Goal: Find contact information: Find contact information

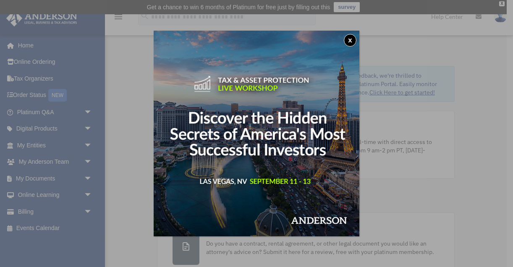
click at [351, 39] on button "x" at bounding box center [350, 40] width 13 height 13
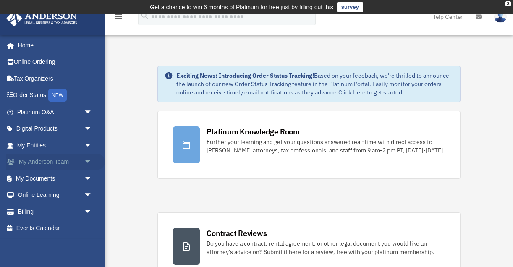
click at [89, 158] on span "arrow_drop_down" at bounding box center [92, 162] width 17 height 17
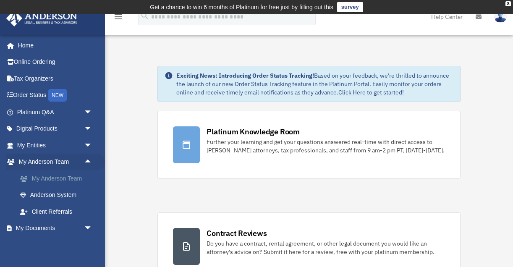
click at [66, 177] on link "My Anderson Team" at bounding box center [58, 178] width 93 height 17
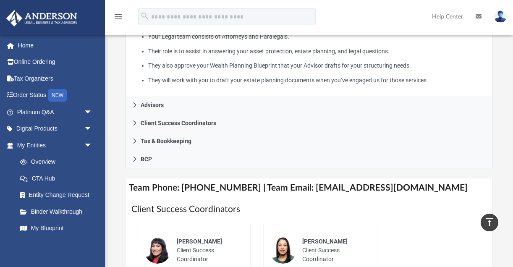
scroll to position [244, 0]
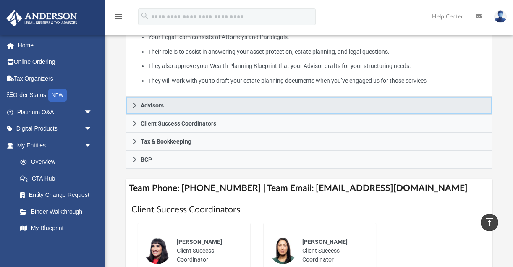
click at [135, 102] on icon at bounding box center [135, 105] width 6 height 6
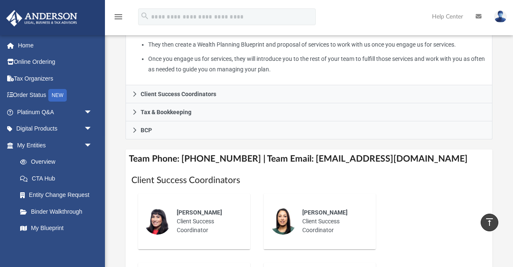
scroll to position [329, 0]
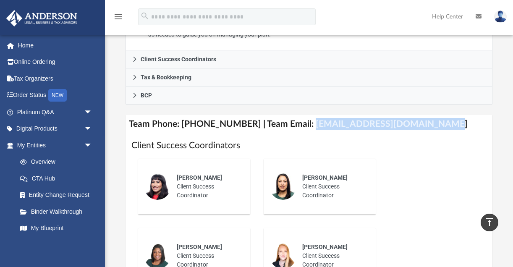
drag, startPoint x: 298, startPoint y: 121, endPoint x: 417, endPoint y: 123, distance: 118.8
click at [417, 126] on h4 "Team Phone: (725) 208-3130 | Team Email: myteam@andersonadvisors.com" at bounding box center [308, 124] width 367 height 19
drag, startPoint x: 423, startPoint y: 123, endPoint x: 297, endPoint y: 127, distance: 126.4
click at [297, 127] on h4 "Team Phone: (725) 208-3130 | Team Email: myteam@andersonadvisors.com" at bounding box center [308, 124] width 367 height 19
copy h4 "myteam@andersonadvisors.com"
